Goal: Task Accomplishment & Management: Complete application form

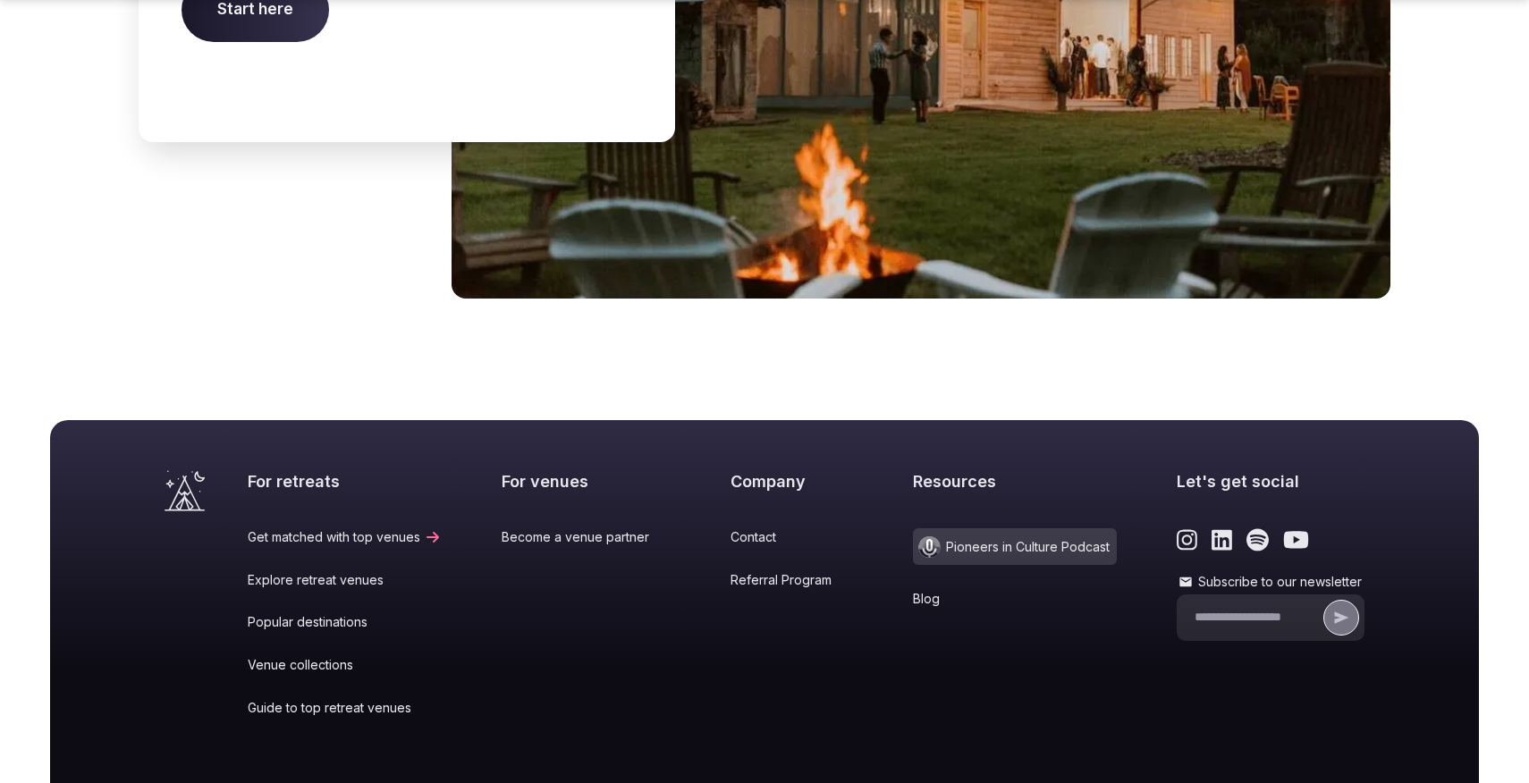
scroll to position [7451, 0]
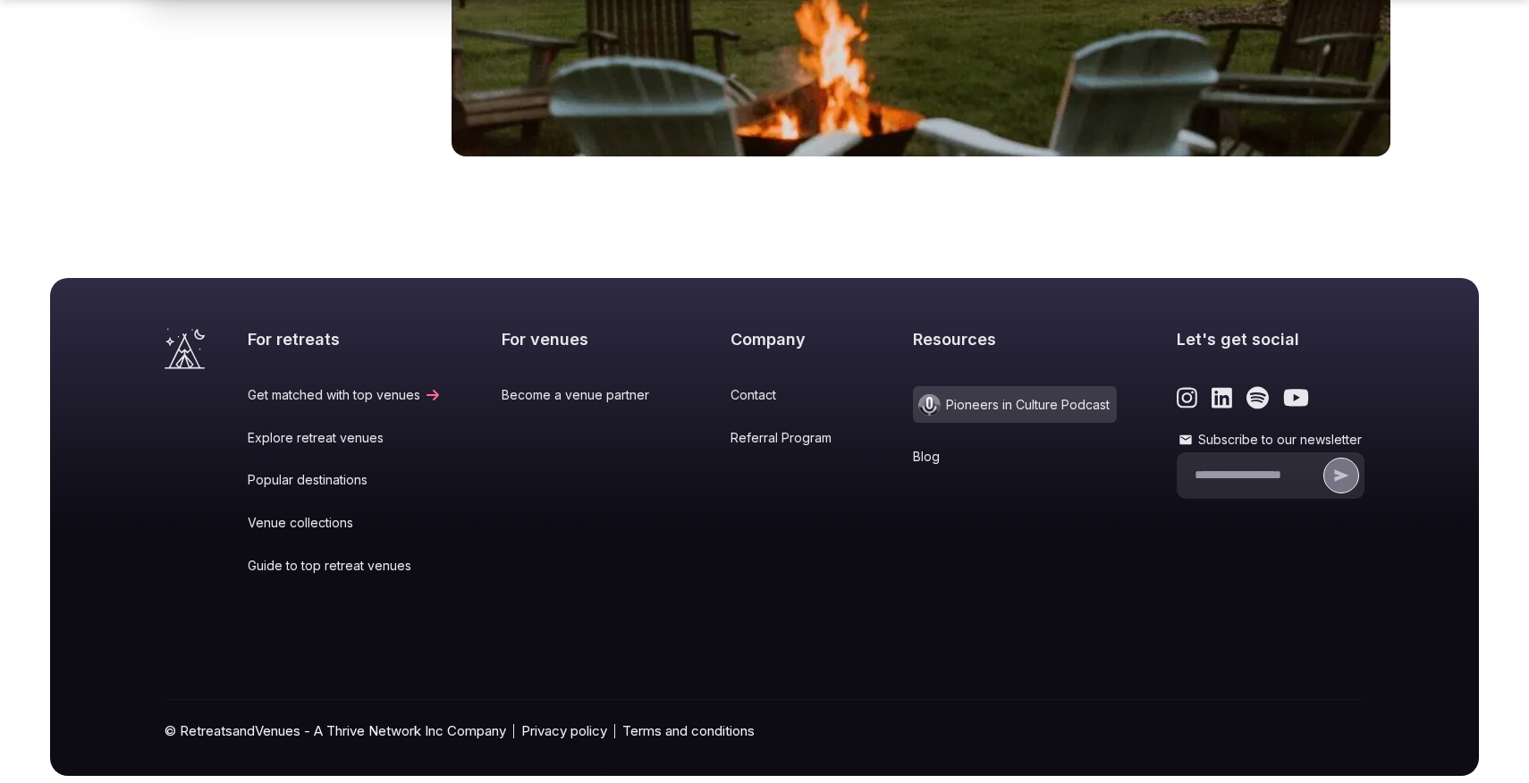
click at [342, 429] on link "Explore retreat venues" at bounding box center [345, 438] width 194 height 18
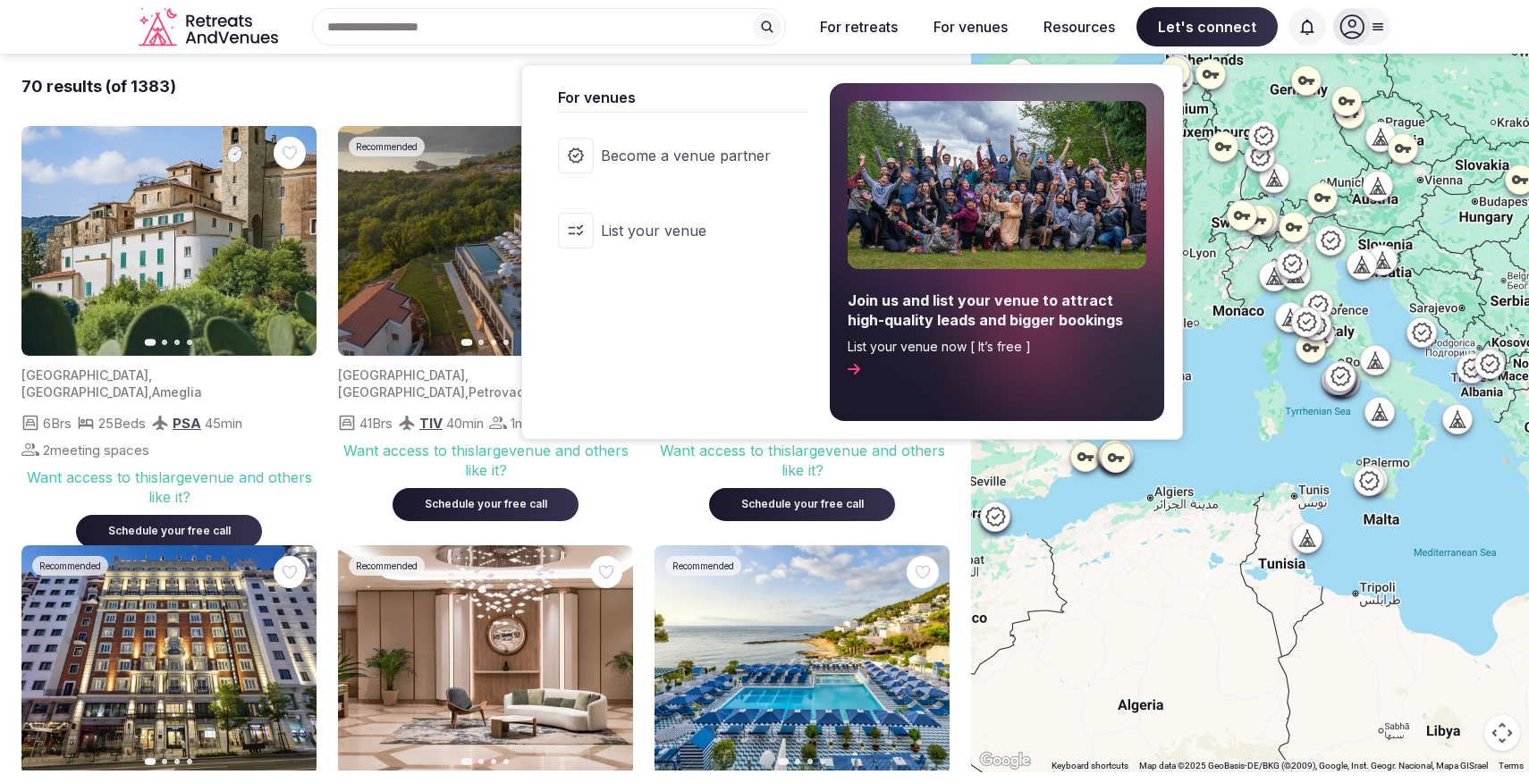
click at [981, 31] on button "For venues" at bounding box center [970, 26] width 103 height 39
click at [654, 246] on link "List your venue" at bounding box center [674, 231] width 268 height 72
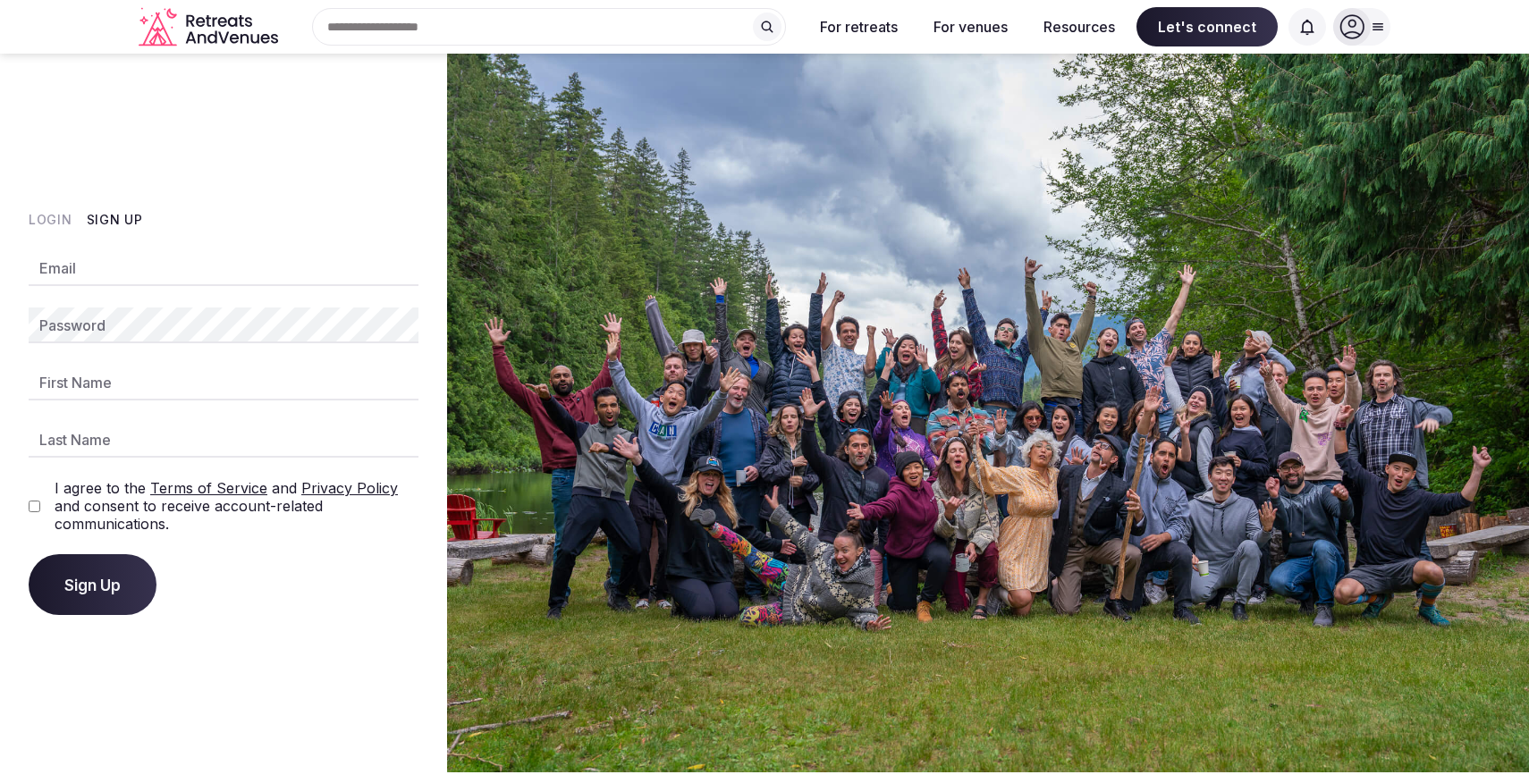
type input "**********"
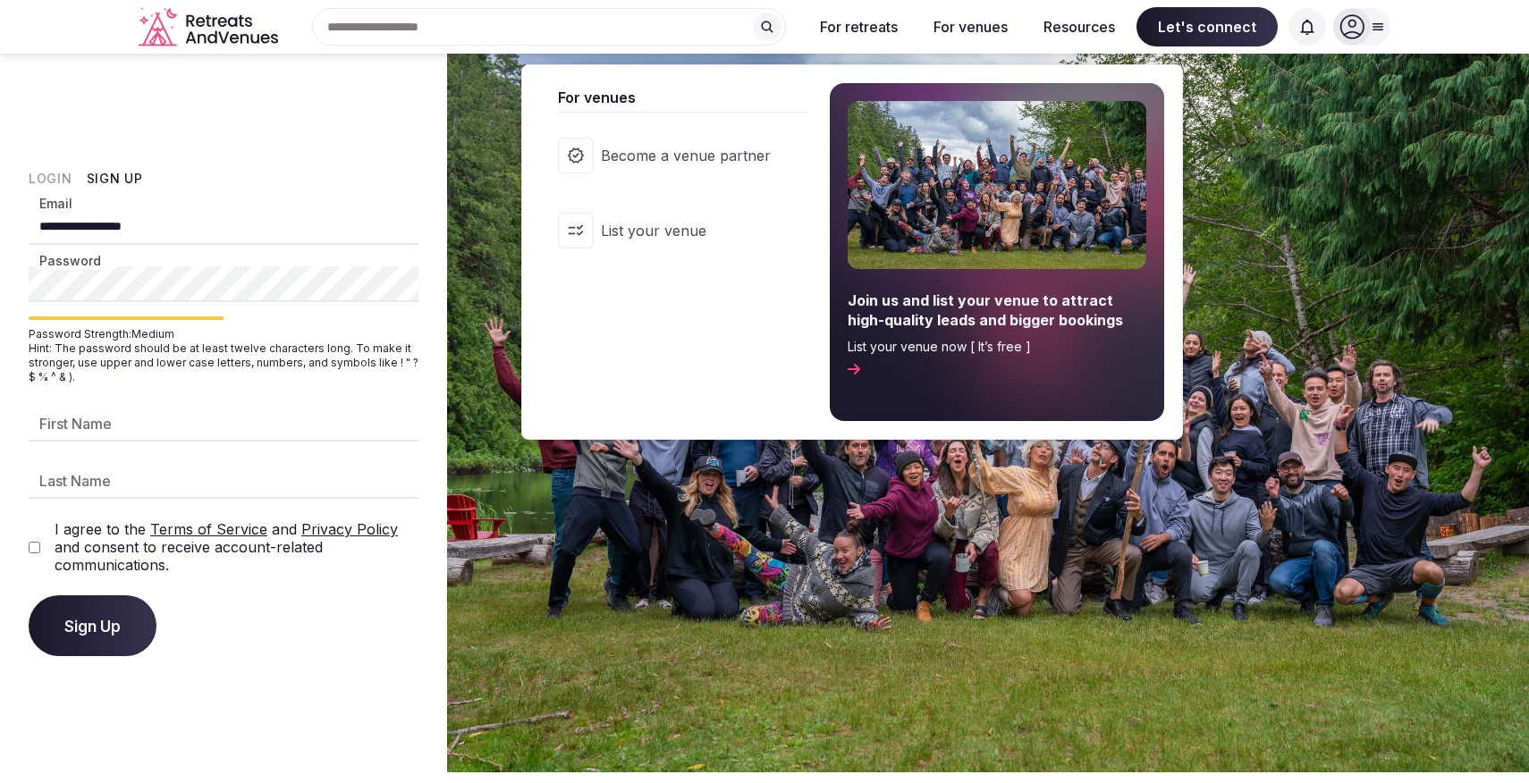
click at [661, 160] on span "Become a venue partner" at bounding box center [686, 156] width 170 height 20
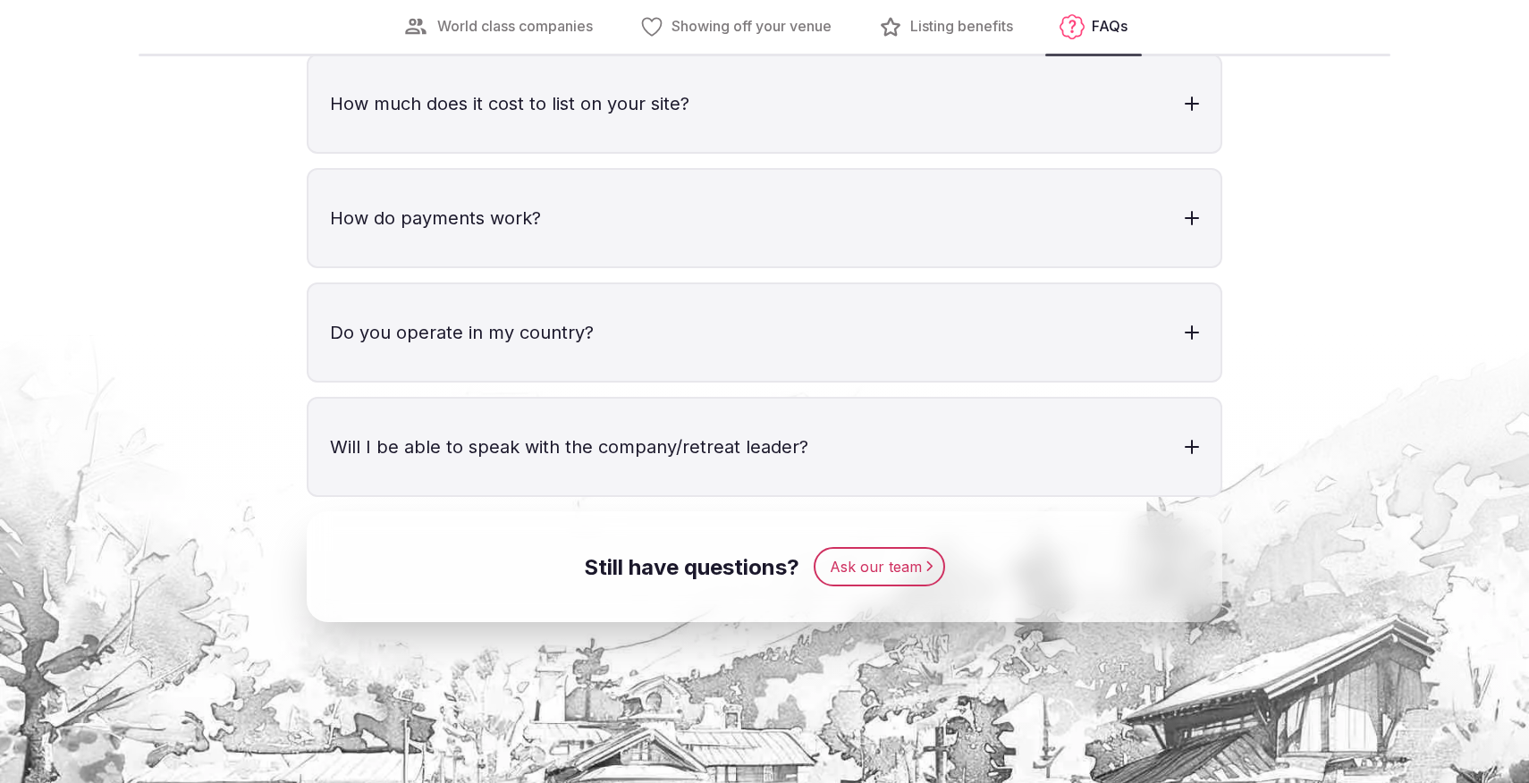
scroll to position [5572, 0]
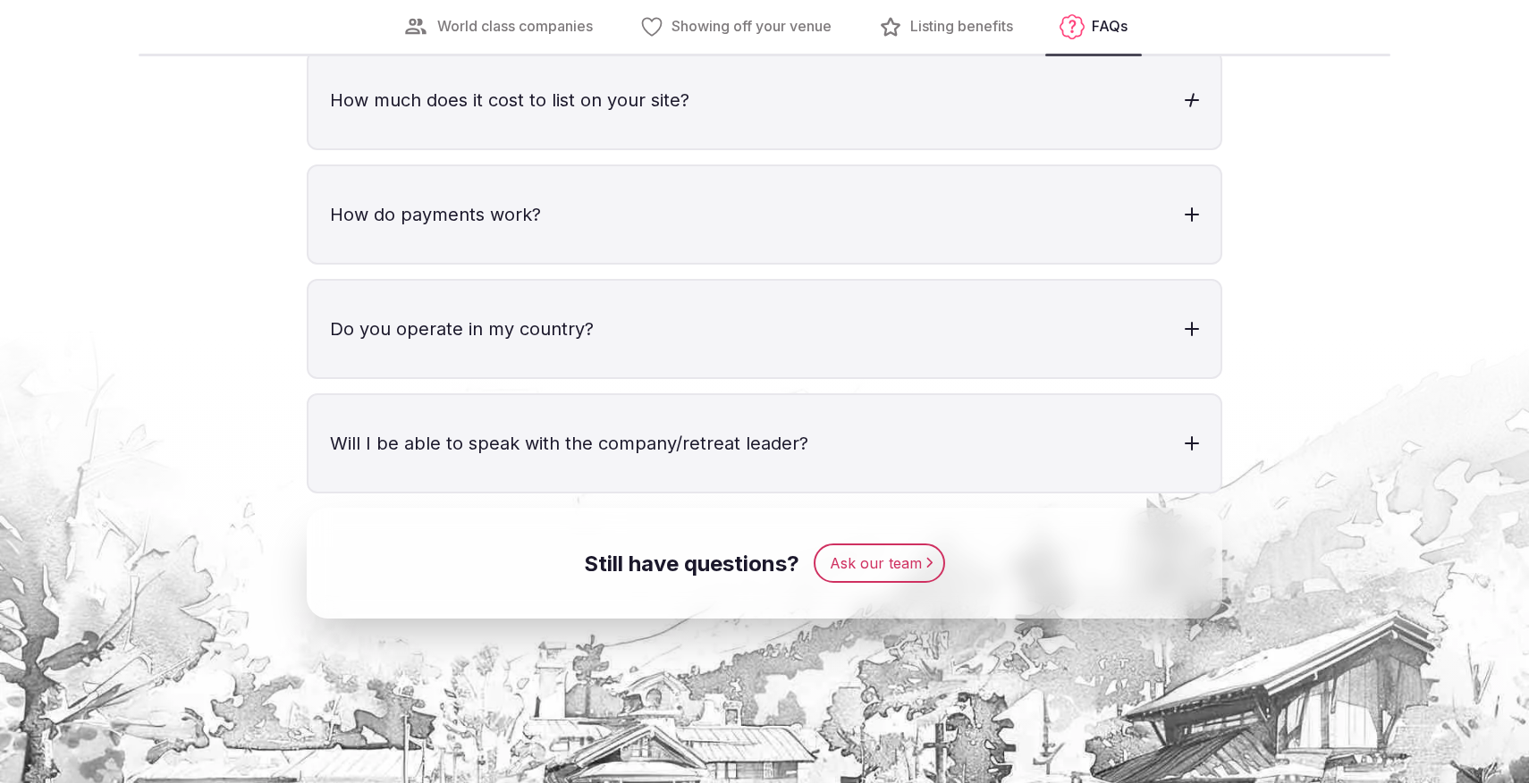
click at [1193, 107] on div at bounding box center [1192, 100] width 14 height 14
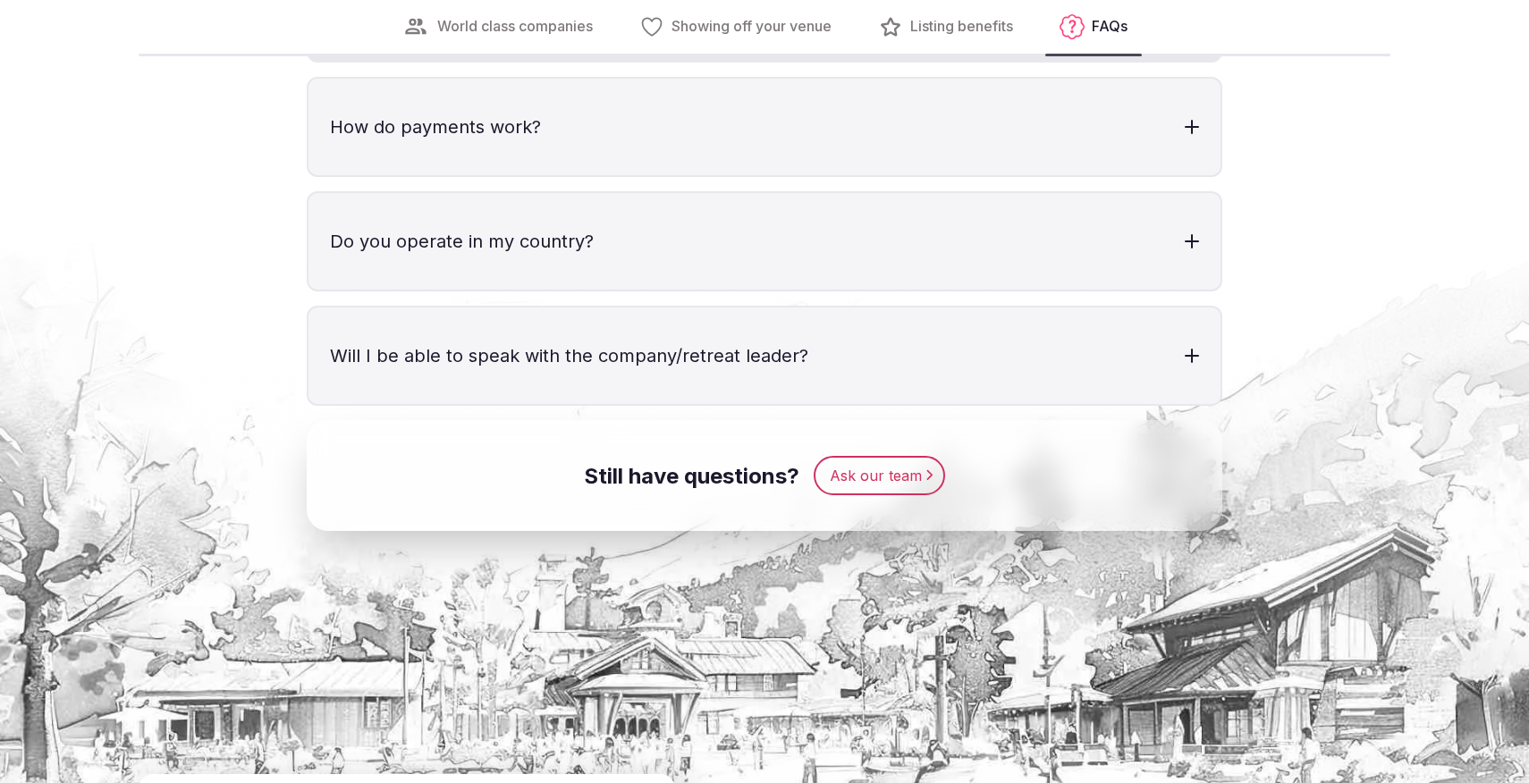
scroll to position [5764, 0]
click at [1190, 133] on div at bounding box center [1191, 126] width 5 height 14
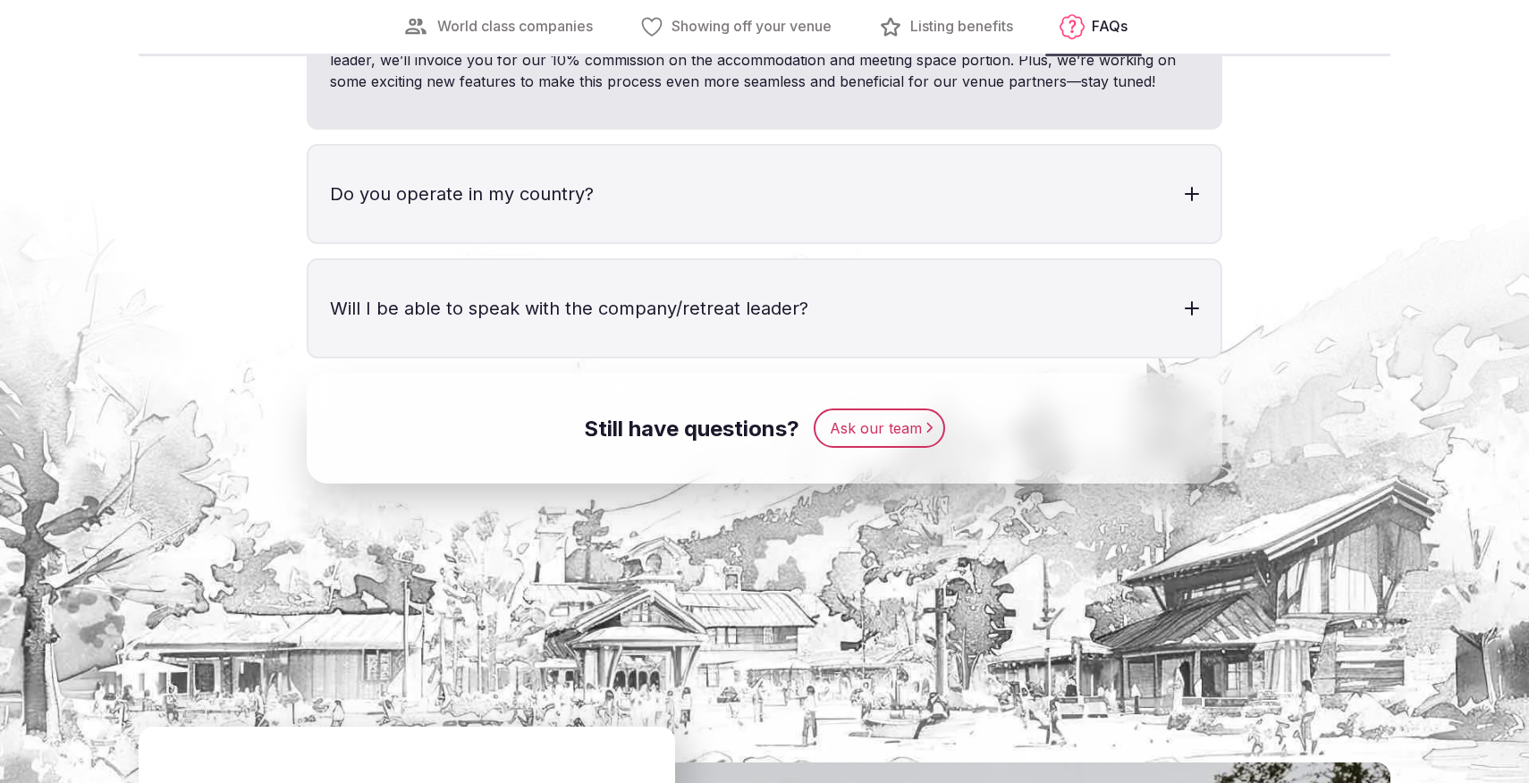
scroll to position [5915, 0]
click at [1195, 200] on div at bounding box center [1192, 193] width 14 height 14
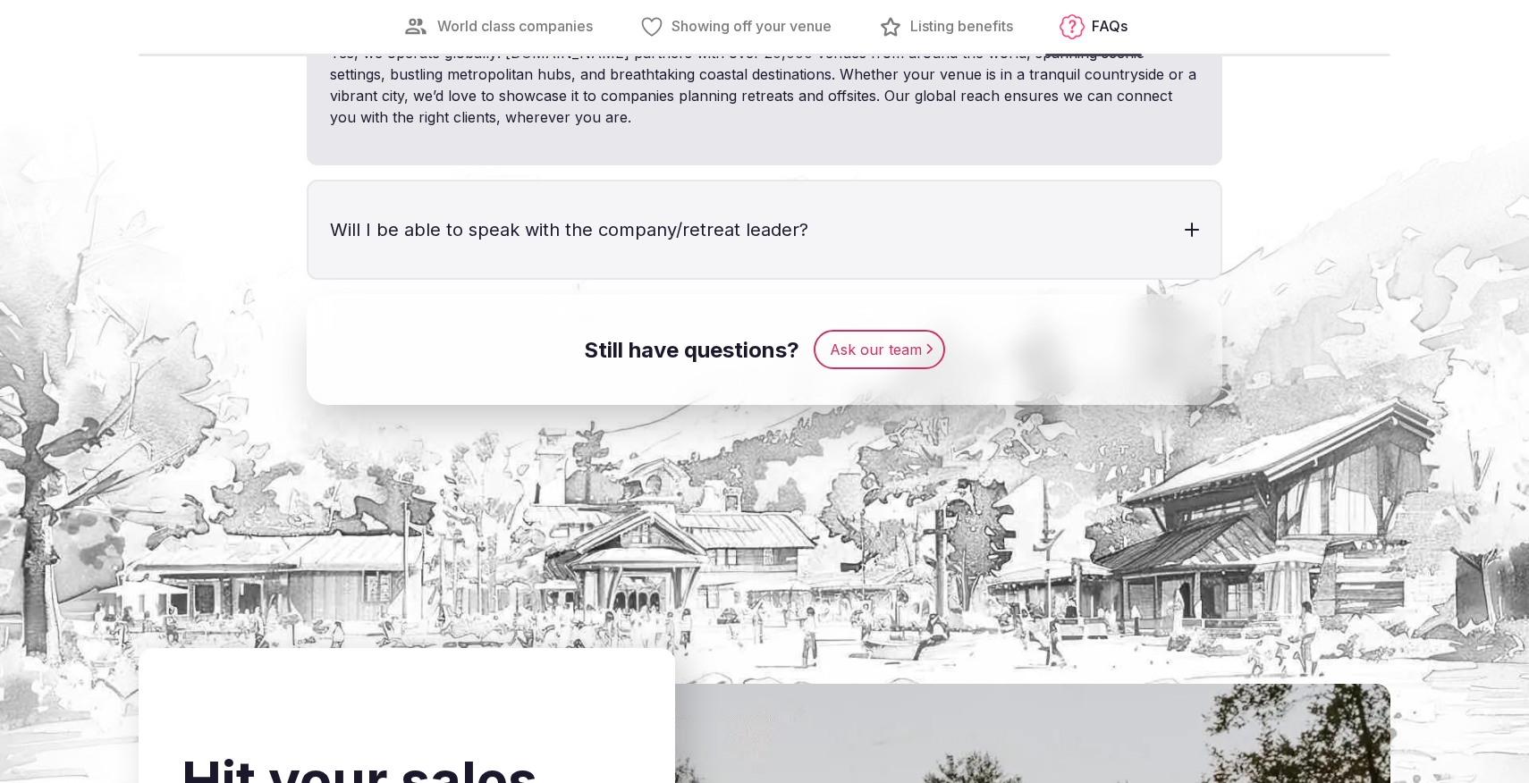
scroll to position [6100, 0]
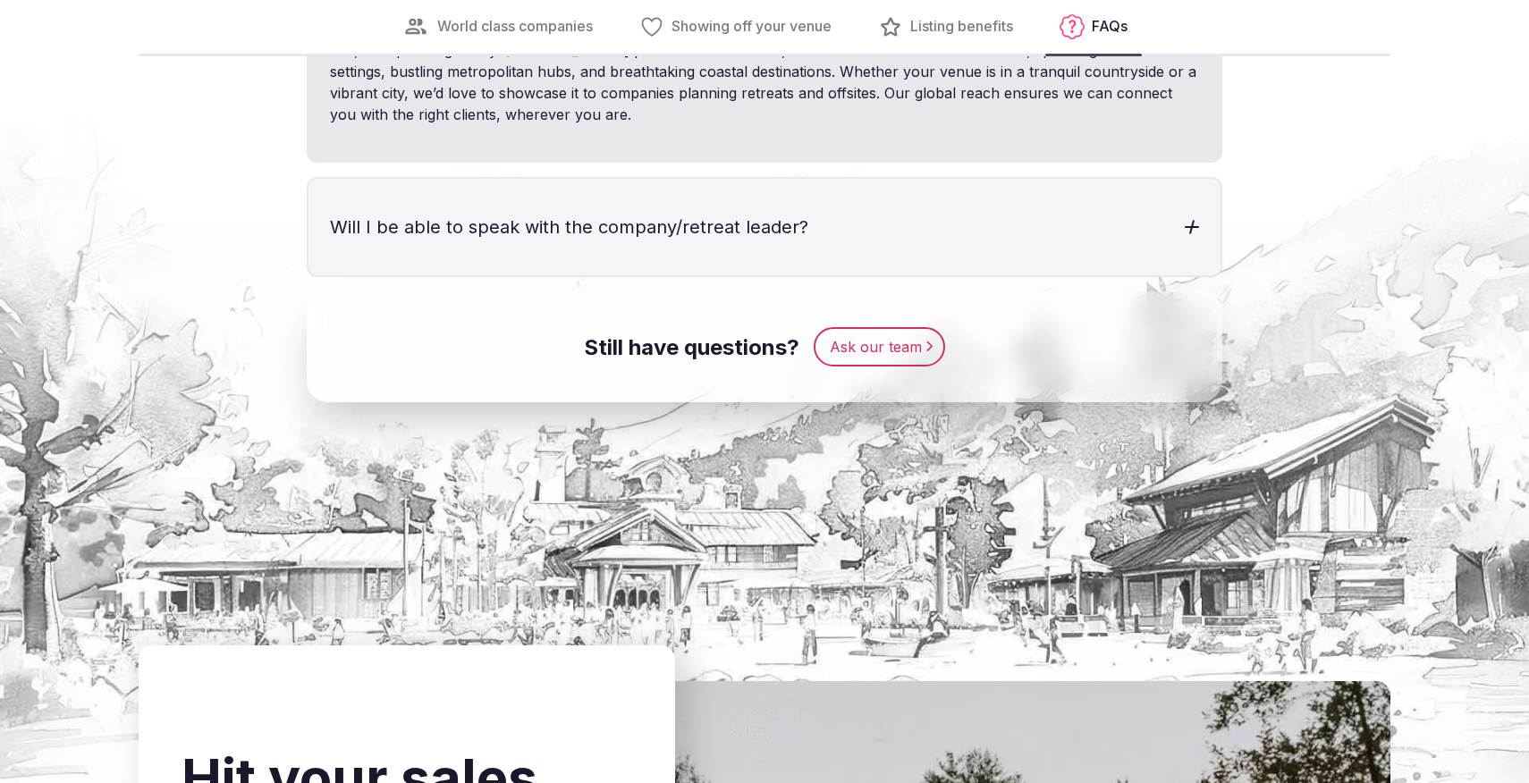
click at [1191, 234] on div at bounding box center [1191, 227] width 5 height 14
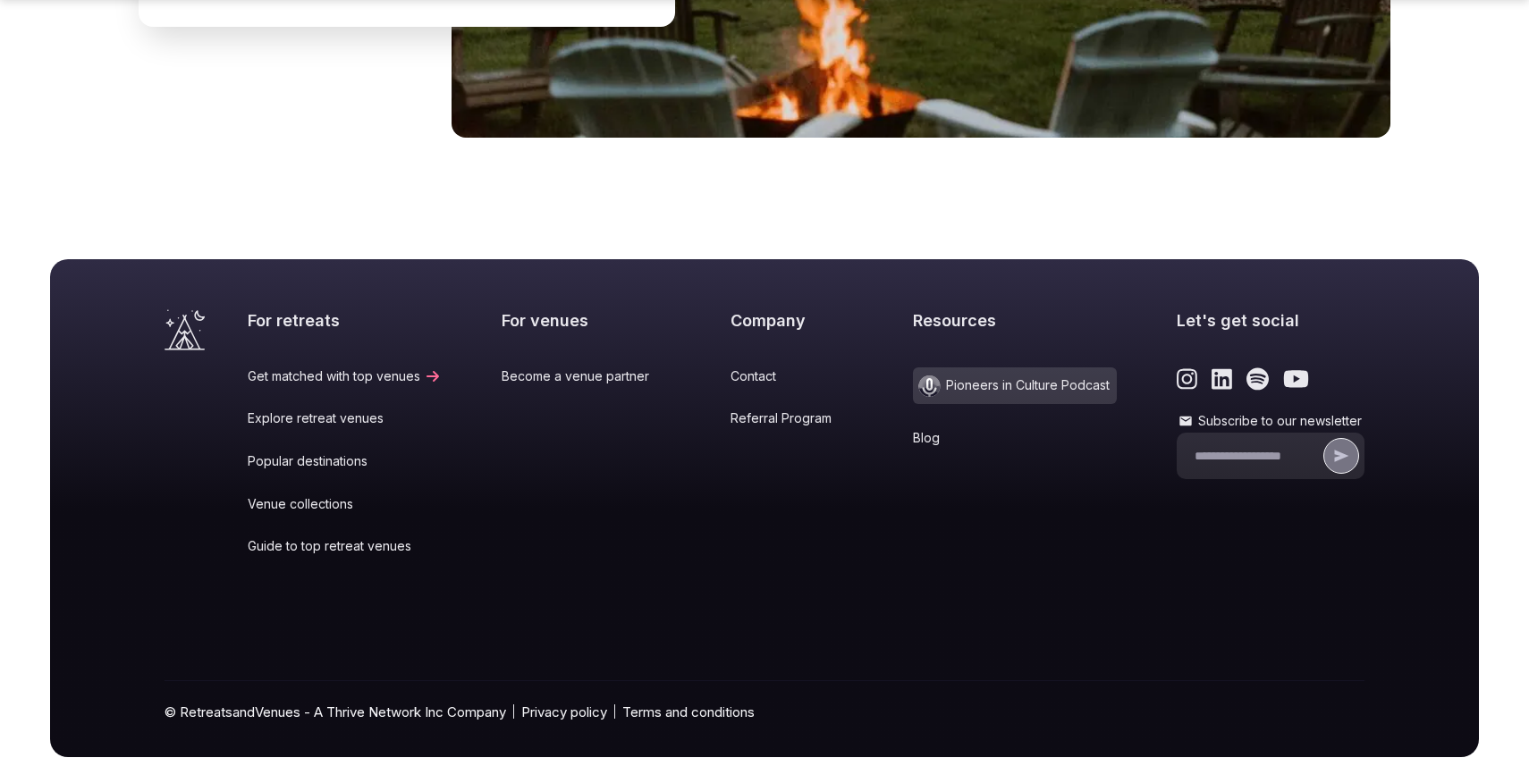
scroll to position [7406, 0]
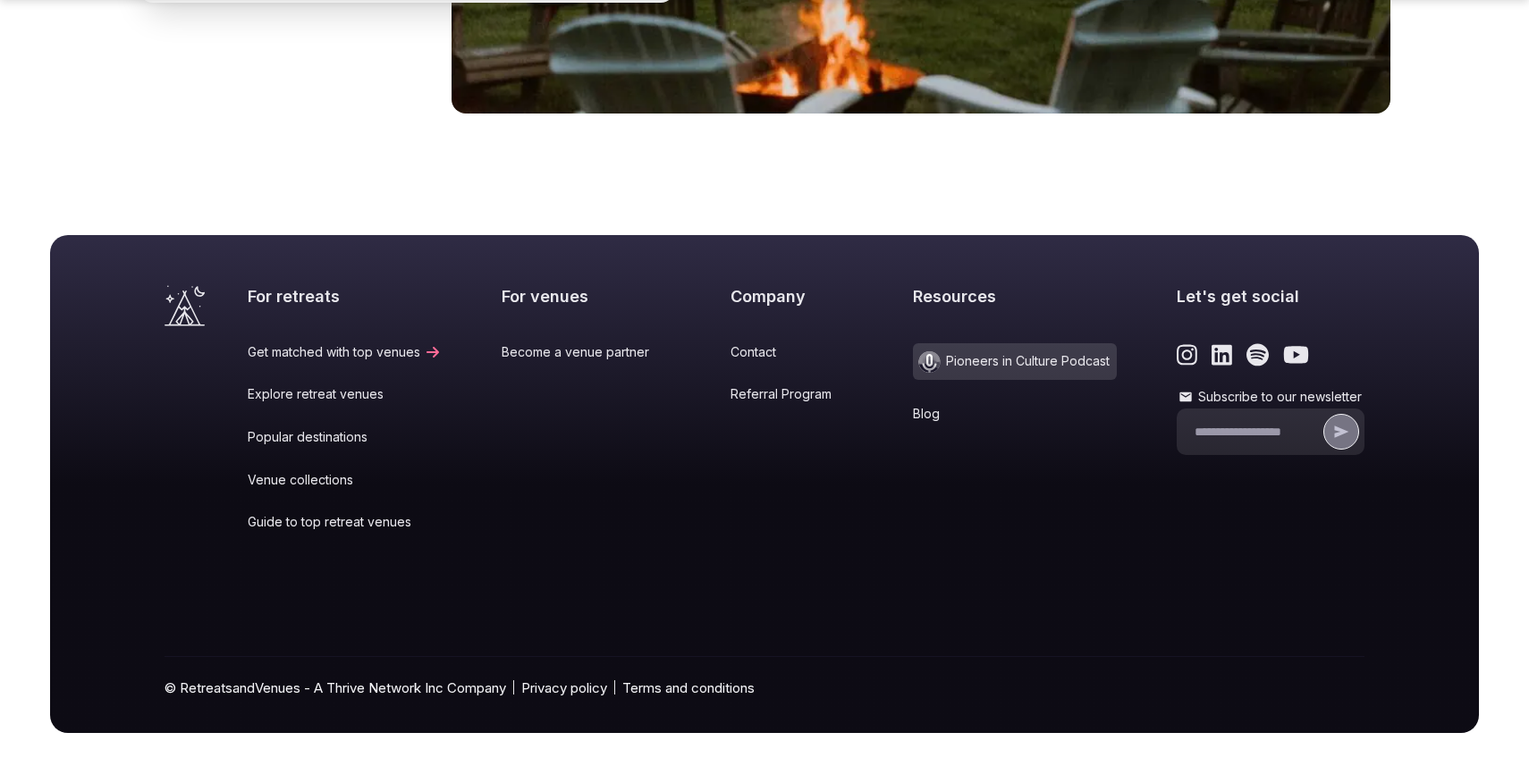
click at [586, 346] on link "Become a venue partner" at bounding box center [586, 352] width 169 height 18
click at [1177, 353] on icon "Link to the retreats and venues Instagram page" at bounding box center [1187, 354] width 21 height 21
click at [786, 399] on link "Referral Program" at bounding box center [792, 394] width 123 height 18
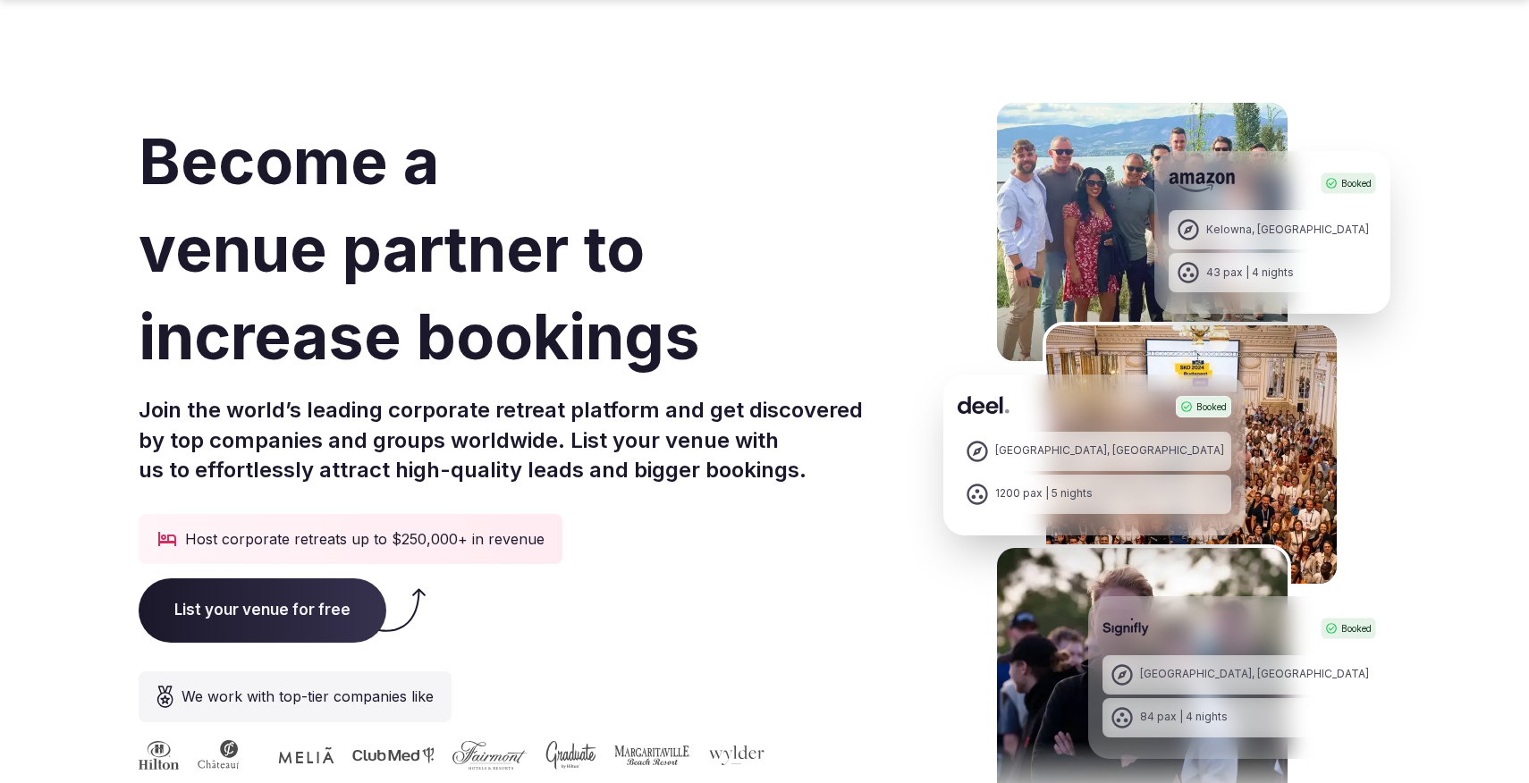
scroll to position [6991, 0]
